Goal: Information Seeking & Learning: Learn about a topic

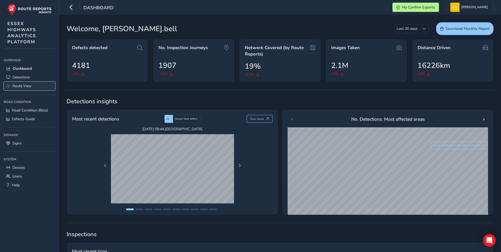
click at [17, 83] on span "Route View" at bounding box center [21, 85] width 19 height 5
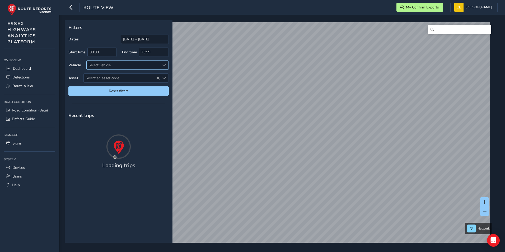
click at [115, 65] on div "Select vehicle" at bounding box center [123, 65] width 73 height 9
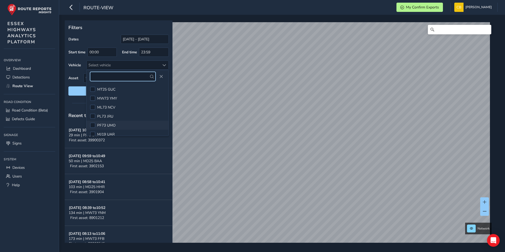
scroll to position [274, 0]
click at [95, 102] on div at bounding box center [92, 102] width 5 height 5
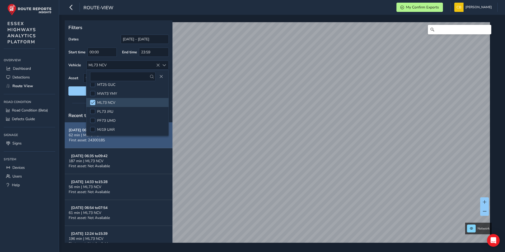
click at [75, 133] on span "62 min | ML73 NCV" at bounding box center [85, 135] width 33 height 5
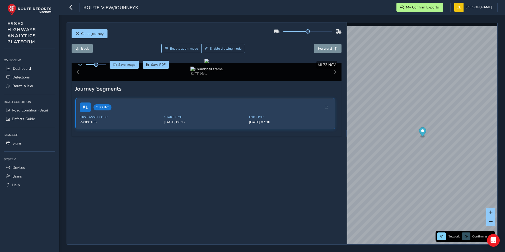
scroll to position [26, 0]
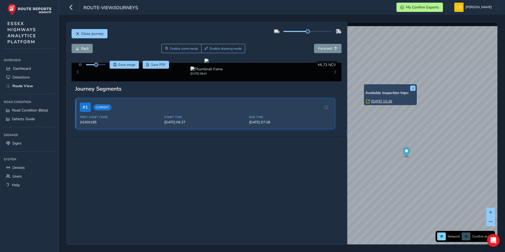
click at [384, 100] on link "Tue, 14 Oct, 15:26" at bounding box center [381, 101] width 21 height 5
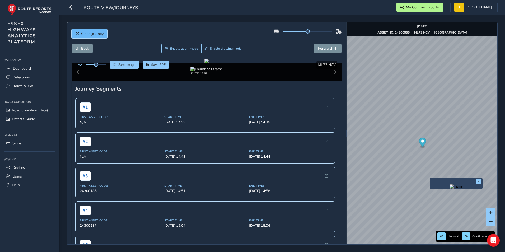
click at [77, 34] on span "Close journey" at bounding box center [78, 34] width 4 height 4
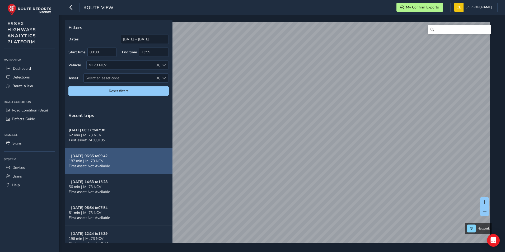
click at [100, 158] on strong "Oct 15, 06:35 to 09:42" at bounding box center [89, 155] width 36 height 5
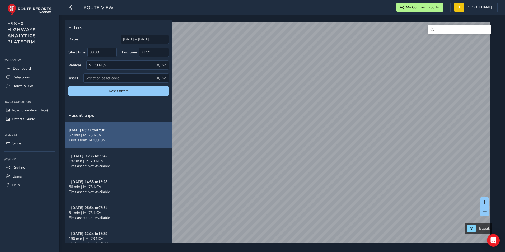
click at [103, 136] on div "62 min | ML73 NCV" at bounding box center [87, 135] width 36 height 5
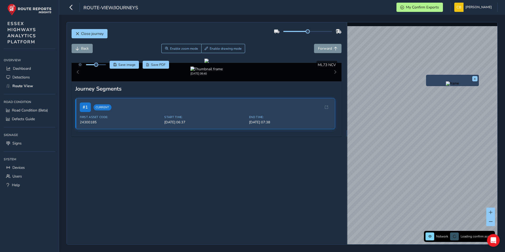
click at [427, 76] on div "x" at bounding box center [452, 80] width 53 height 11
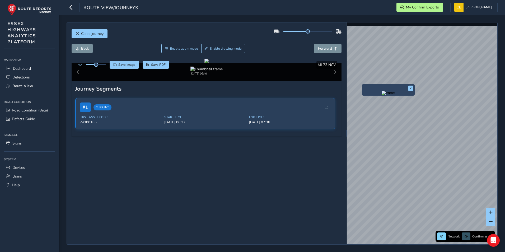
click at [382, 95] on img "Preview frame" at bounding box center [388, 93] width 13 height 4
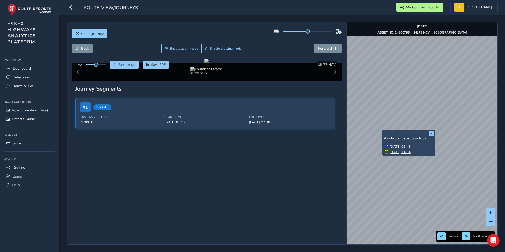
click at [404, 146] on link "Wed, 15 Oct, 06:43" at bounding box center [400, 146] width 21 height 5
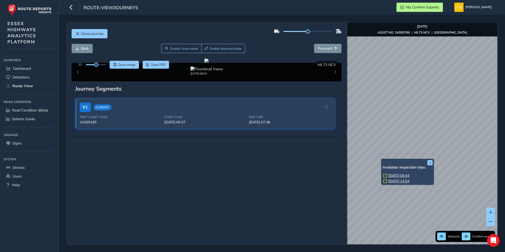
click at [401, 175] on link "Wed, 15 Oct, 06:44" at bounding box center [398, 175] width 21 height 5
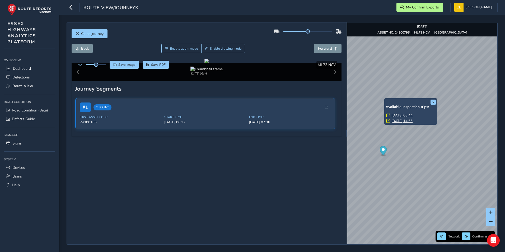
click at [405, 115] on link "Wed, 15 Oct, 06:44" at bounding box center [401, 115] width 21 height 5
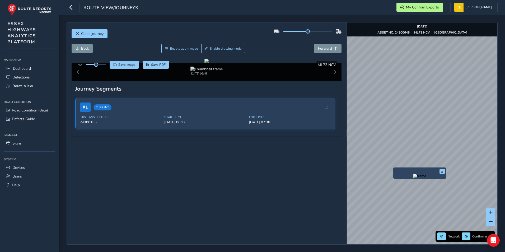
click at [505, 116] on html "route-view/journeys My Confirm Exports Carly Bell Colour Scheme: Dark Dim Light…" at bounding box center [252, 126] width 505 height 252
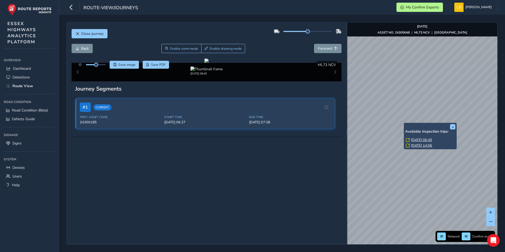
click at [424, 139] on link "Wed, 15 Oct, 06:45" at bounding box center [421, 140] width 21 height 5
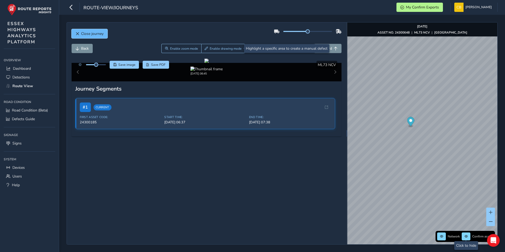
click at [80, 33] on button "Close journey" at bounding box center [90, 33] width 36 height 9
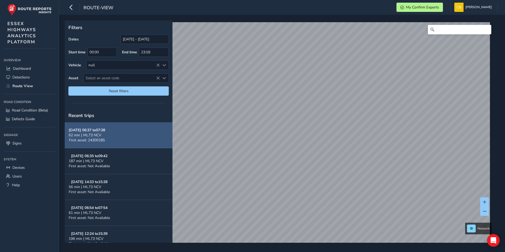
click at [105, 133] on div "62 min | ML73 NCV" at bounding box center [87, 135] width 36 height 5
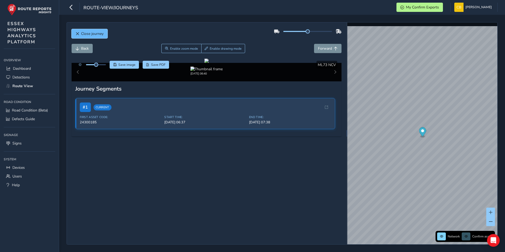
click at [81, 30] on button "Close journey" at bounding box center [90, 33] width 36 height 9
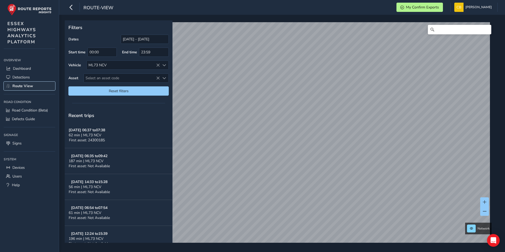
click at [23, 85] on span "Route View" at bounding box center [22, 85] width 21 height 5
click at [157, 66] on icon at bounding box center [158, 65] width 4 height 4
click at [143, 77] on span "Select an asset code" at bounding box center [122, 78] width 76 height 9
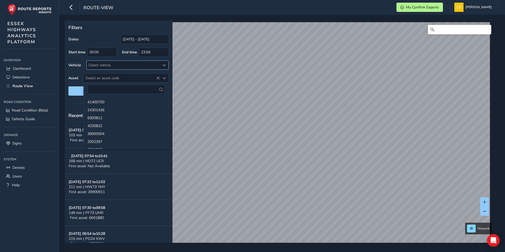
click at [143, 67] on div "Select vehicle" at bounding box center [123, 65] width 73 height 9
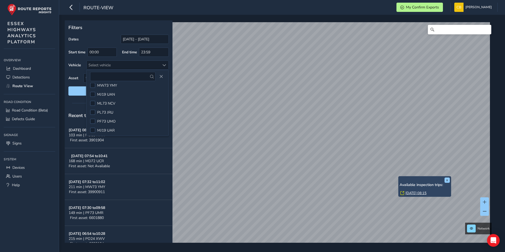
scroll to position [274, 0]
click at [92, 103] on div at bounding box center [92, 102] width 5 height 5
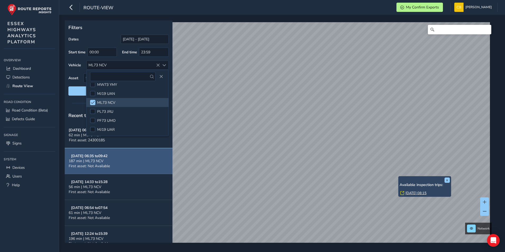
click at [90, 162] on span "187 min | ML73 NCV" at bounding box center [86, 160] width 35 height 5
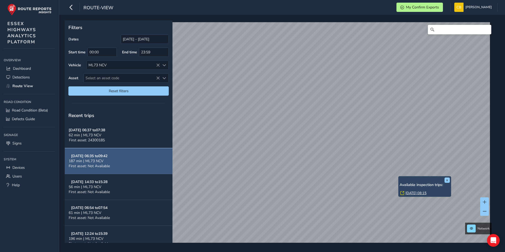
click at [102, 158] on strong "Oct 15, 06:35 to 09:42" at bounding box center [89, 155] width 36 height 5
click at [97, 159] on span "187 min | ML73 NCV" at bounding box center [86, 160] width 35 height 5
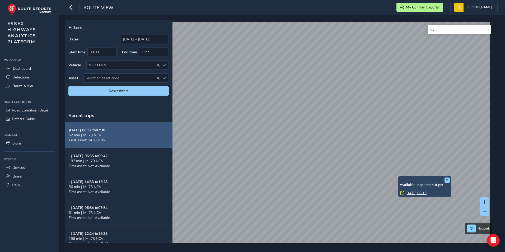
click at [102, 137] on div "62 min | ML73 NCV" at bounding box center [87, 135] width 36 height 5
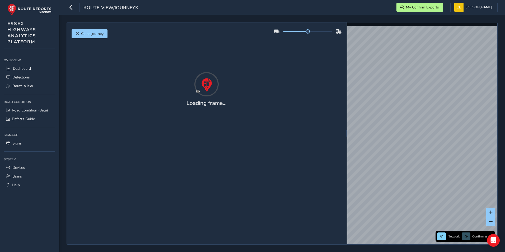
click at [113, 161] on div "Close journey Loading frame..." at bounding box center [206, 133] width 279 height 222
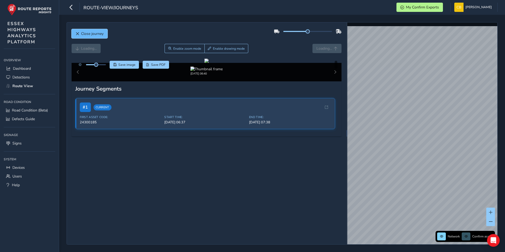
click at [92, 32] on span "Close journey" at bounding box center [92, 33] width 22 height 5
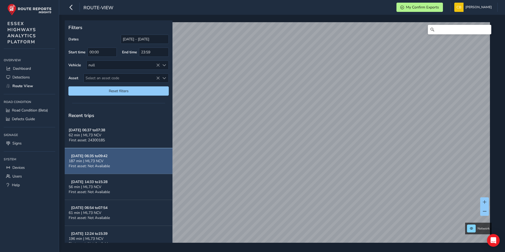
click at [98, 159] on span "187 min | ML73 NCV" at bounding box center [86, 160] width 35 height 5
